Goal: Information Seeking & Learning: Understand process/instructions

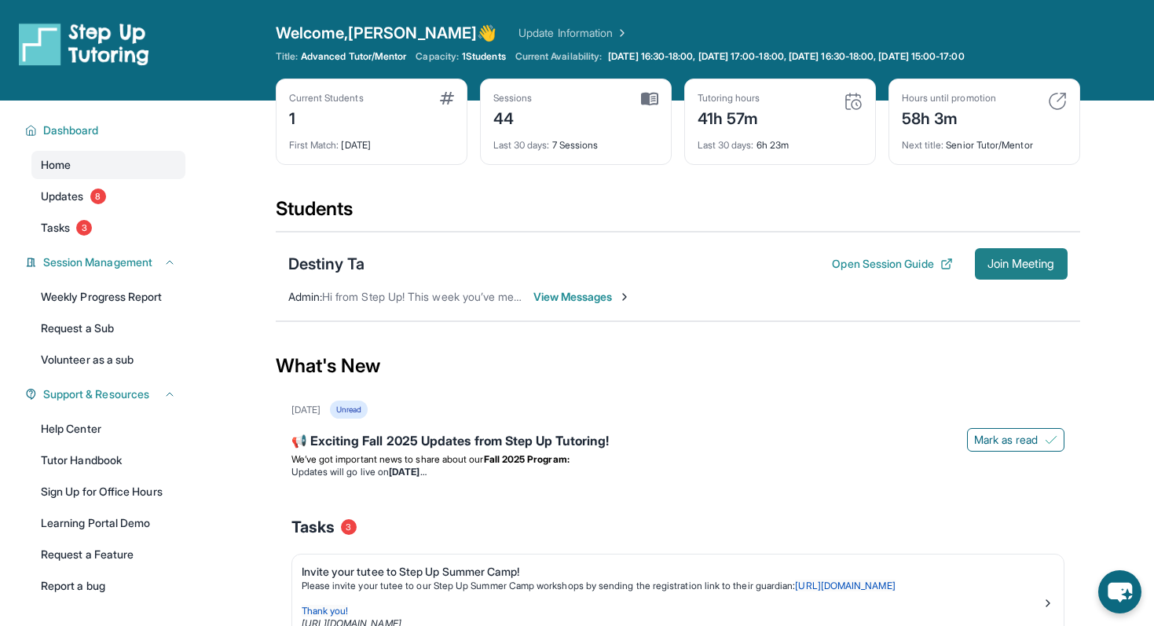
click at [998, 256] on button "Join Meeting" at bounding box center [1021, 263] width 93 height 31
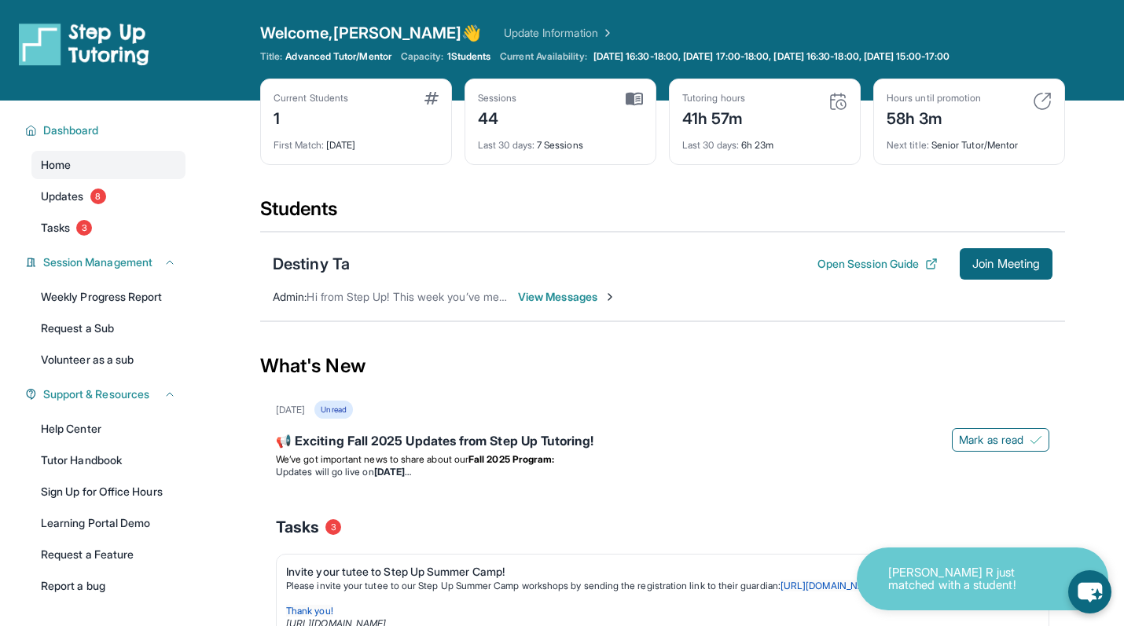
click at [351, 263] on div "Destiny Ta Open Session Guide Join Meeting" at bounding box center [662, 263] width 779 height 31
click at [337, 264] on div "Destiny Ta" at bounding box center [311, 264] width 77 height 22
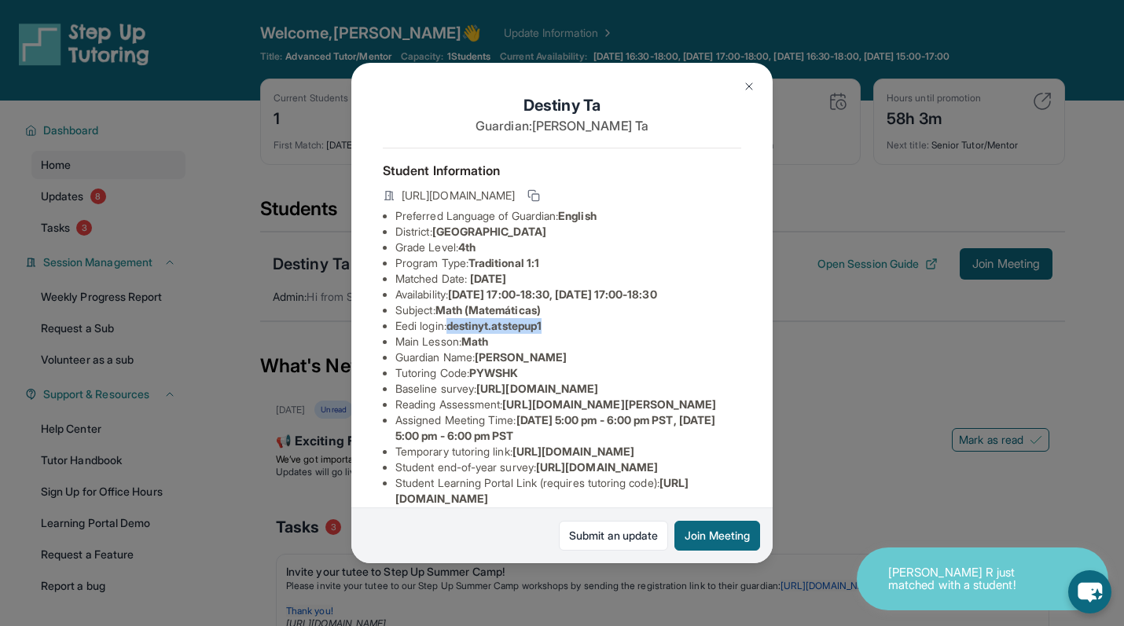
copy span "destinyt.atstepup1"
drag, startPoint x: 562, startPoint y: 325, endPoint x: 454, endPoint y: 332, distance: 107.9
click at [454, 332] on li "Eedi login : destinyt.atstepup1" at bounding box center [568, 326] width 346 height 16
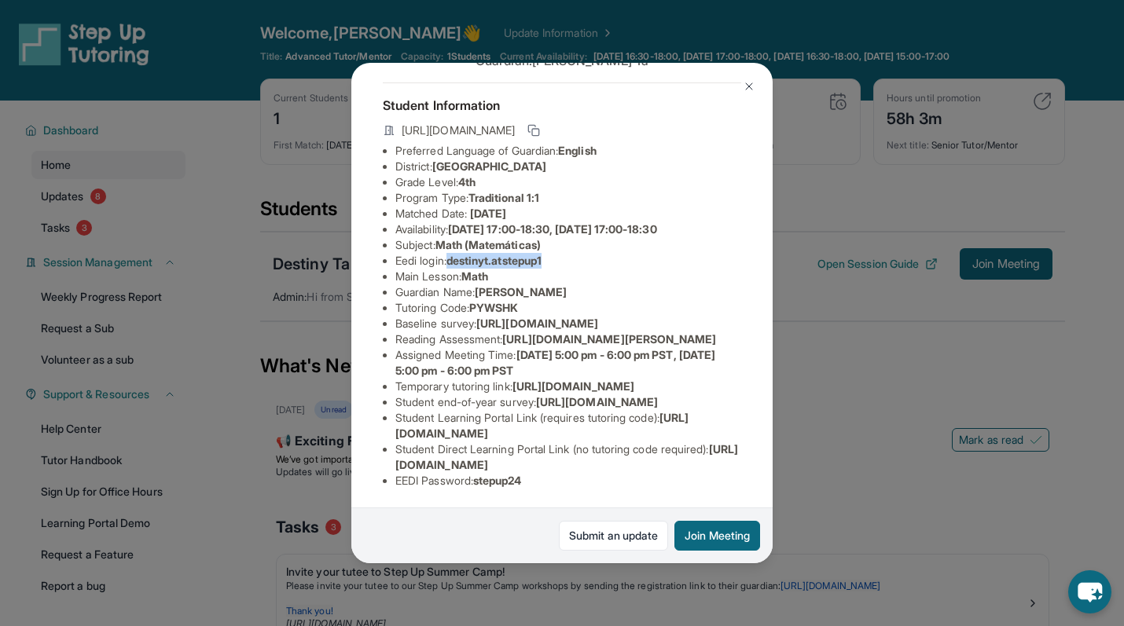
scroll to position [222, 0]
drag, startPoint x: 541, startPoint y: 482, endPoint x: 482, endPoint y: 486, distance: 58.3
click at [482, 486] on li "EEDI Password : stepup24" at bounding box center [568, 481] width 346 height 16
copy span "stepup24"
